Goal: Task Accomplishment & Management: Manage account settings

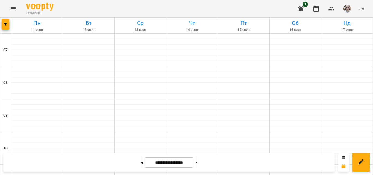
scroll to position [407, 0]
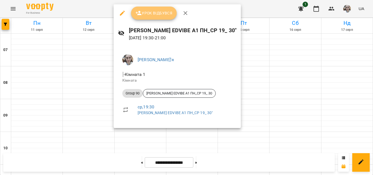
click at [147, 18] on button "Урок відбувся" at bounding box center [154, 13] width 46 height 13
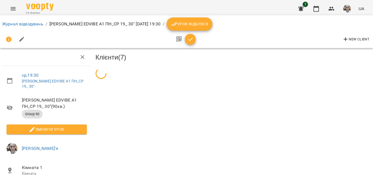
click at [33, 110] on span "[PERSON_NAME] EDVIBE А1 ПН_СР 19_ 30" ( 90 хв. )" at bounding box center [54, 103] width 65 height 13
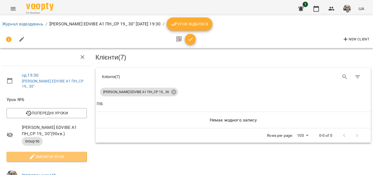
click at [38, 153] on span "Змінити урок" at bounding box center [47, 156] width 72 height 7
select select "********"
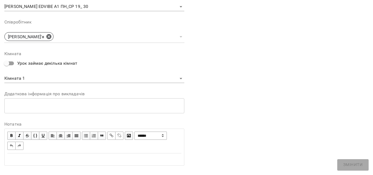
scroll to position [192, 0]
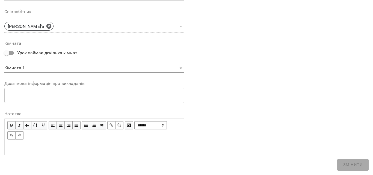
click at [83, 152] on div "Edit text" at bounding box center [94, 149] width 174 height 7
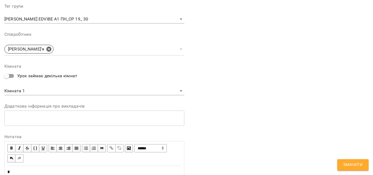
scroll to position [215, 0]
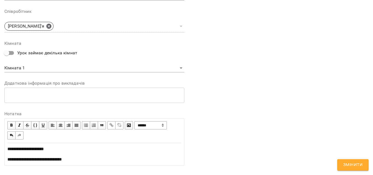
click at [362, 42] on div "**********" at bounding box center [278, -1] width 184 height 345
click at [345, 164] on span "Змінити" at bounding box center [352, 164] width 19 height 7
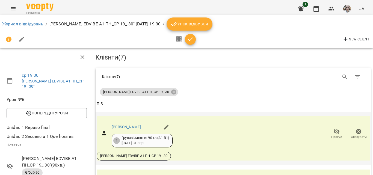
scroll to position [27, 0]
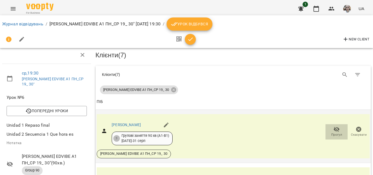
click at [333, 126] on icon "button" at bounding box center [336, 129] width 7 height 7
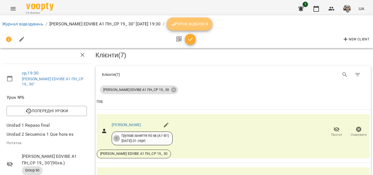
drag, startPoint x: 203, startPoint y: 28, endPoint x: 241, endPoint y: 66, distance: 53.7
click at [203, 28] on button "Урок відбувся" at bounding box center [190, 23] width 46 height 13
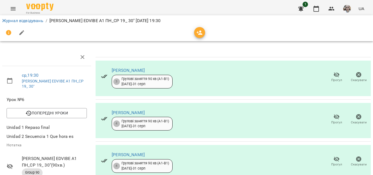
click at [329, 76] on span "Прогул" at bounding box center [337, 77] width 16 height 11
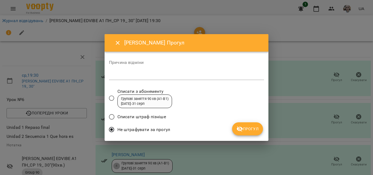
click at [244, 132] on span "Прогул" at bounding box center [247, 129] width 22 height 7
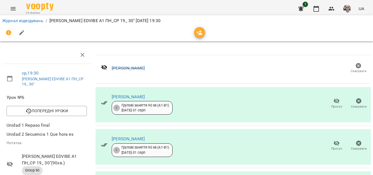
scroll to position [55, 0]
click at [333, 140] on icon "button" at bounding box center [336, 143] width 7 height 7
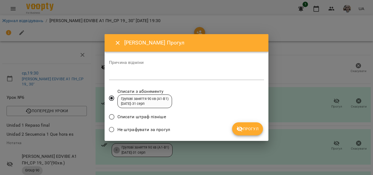
drag, startPoint x: 134, startPoint y: 128, endPoint x: 136, endPoint y: 128, distance: 2.7
click at [134, 128] on span "Не штрафувати за прогул" at bounding box center [143, 129] width 53 height 7
click at [236, 127] on button "Прогул" at bounding box center [247, 128] width 31 height 13
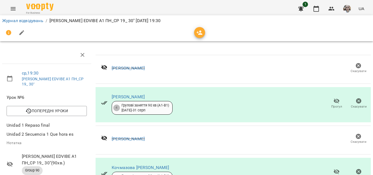
scroll to position [136, 0]
click at [331, 175] on span "Прогул" at bounding box center [336, 177] width 11 height 5
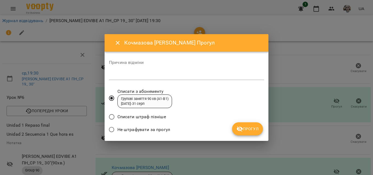
click at [131, 130] on span "Не штрафувати за прогул" at bounding box center [143, 129] width 53 height 7
click at [254, 126] on span "Прогул" at bounding box center [247, 129] width 22 height 7
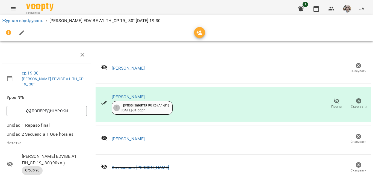
scroll to position [118, 0]
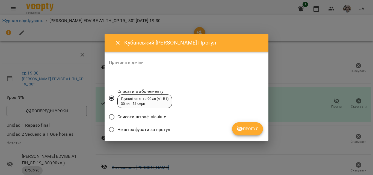
click at [163, 125] on label "Не штрафувати за прогул" at bounding box center [138, 129] width 64 height 11
click at [248, 126] on span "Прогул" at bounding box center [247, 129] width 22 height 7
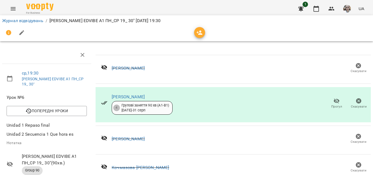
scroll to position [0, 0]
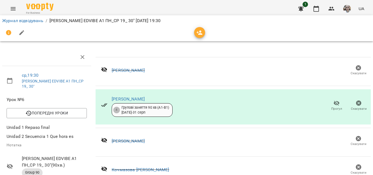
click at [301, 9] on icon "button" at bounding box center [300, 8] width 5 height 5
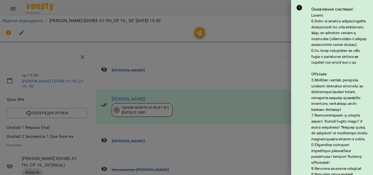
click at [272, 8] on div at bounding box center [186, 87] width 373 height 175
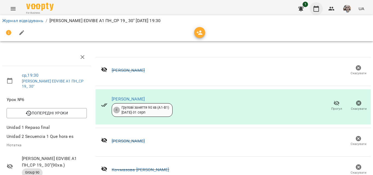
click at [313, 8] on button "button" at bounding box center [316, 8] width 13 height 13
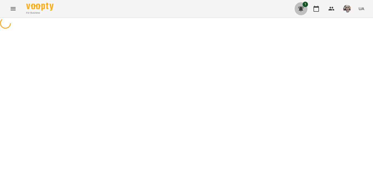
click at [299, 10] on icon "button" at bounding box center [301, 8] width 7 height 7
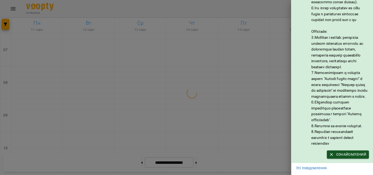
scroll to position [65, 0]
click at [345, 152] on span "Ознайомлений" at bounding box center [347, 155] width 37 height 6
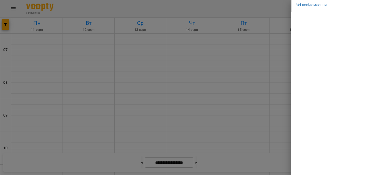
scroll to position [0, 0]
click at [223, 97] on div at bounding box center [186, 87] width 373 height 175
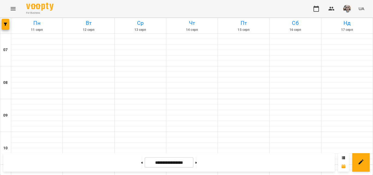
scroll to position [407, 0]
click at [141, 162] on button at bounding box center [141, 162] width 1 height 12
type input "**********"
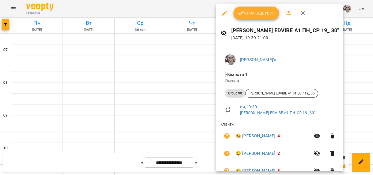
click at [245, 11] on span "Урок відбувся" at bounding box center [256, 13] width 37 height 7
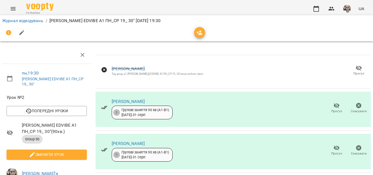
scroll to position [1, 0]
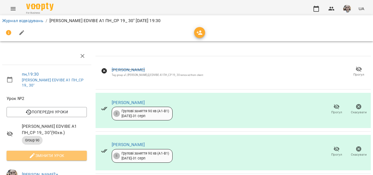
click at [58, 153] on span "Змінити урок" at bounding box center [47, 155] width 72 height 7
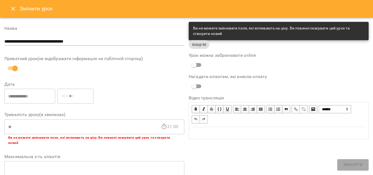
scroll to position [177, 0]
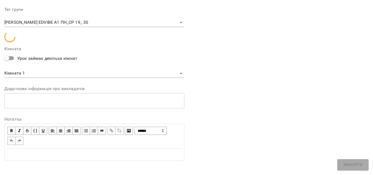
click at [57, 151] on div "Edit text" at bounding box center [94, 154] width 174 height 7
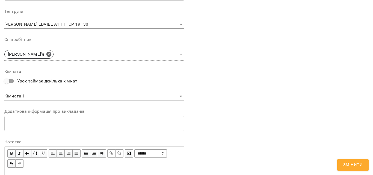
scroll to position [221, 0]
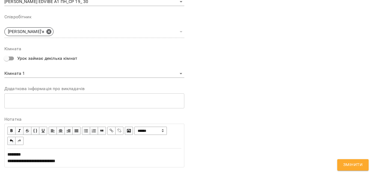
click at [25, 151] on div "**********" at bounding box center [94, 157] width 174 height 13
click at [55, 164] on span "**********" at bounding box center [31, 160] width 48 height 17
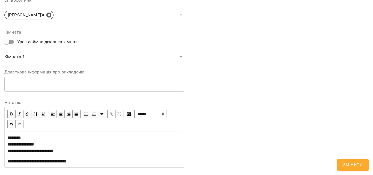
scroll to position [245, 0]
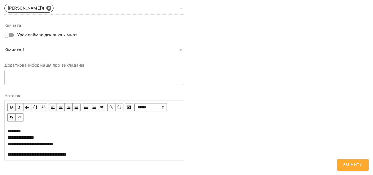
click at [346, 165] on span "Змінити" at bounding box center [352, 164] width 19 height 7
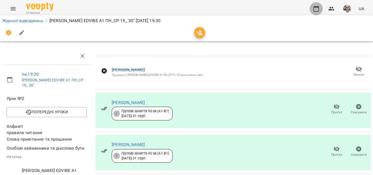
click at [317, 10] on icon "button" at bounding box center [316, 8] width 7 height 7
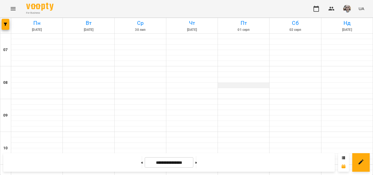
scroll to position [382, 0]
click at [197, 164] on button at bounding box center [195, 162] width 1 height 12
type input "**********"
